Goal: Find specific page/section: Find specific page/section

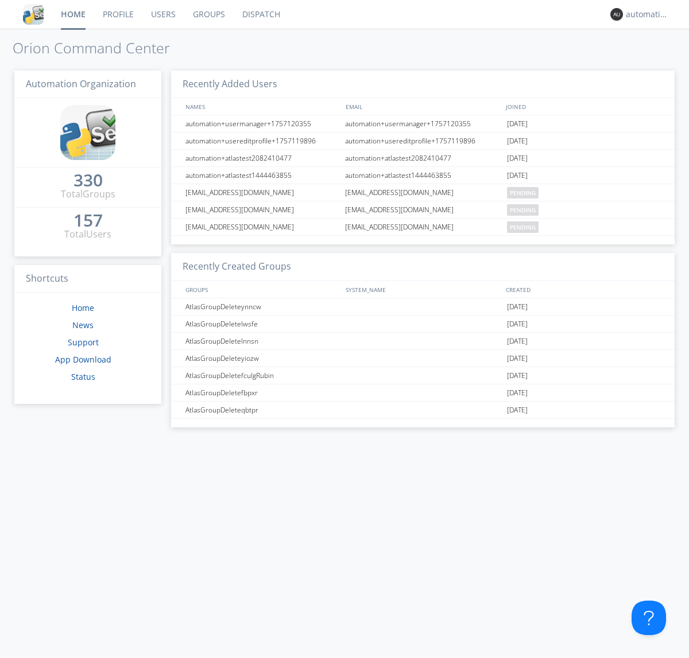
click at [260, 14] on link "Dispatch" at bounding box center [261, 14] width 55 height 29
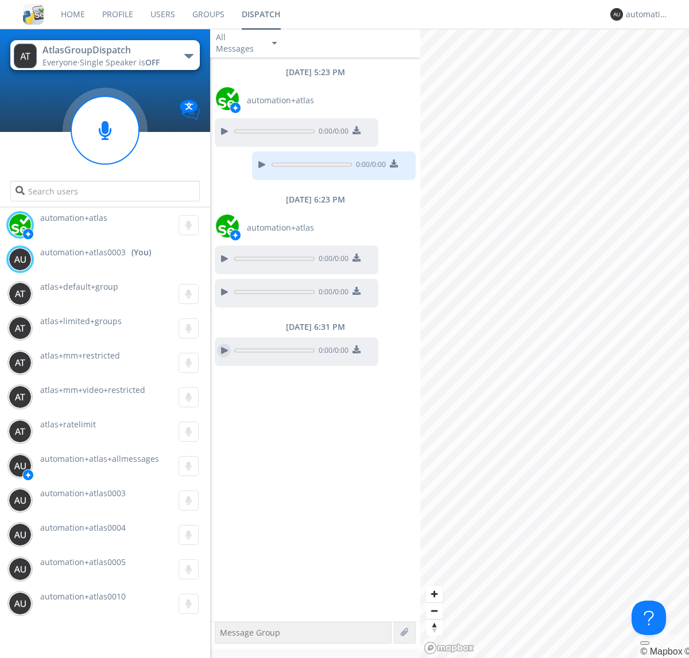
click at [224, 351] on div at bounding box center [224, 351] width 14 height 14
click at [644, 14] on div "automation+atlas0003" at bounding box center [647, 14] width 43 height 11
